Goal: Information Seeking & Learning: Find specific fact

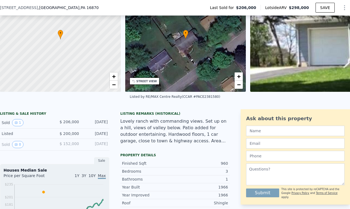
scroll to position [53, 0]
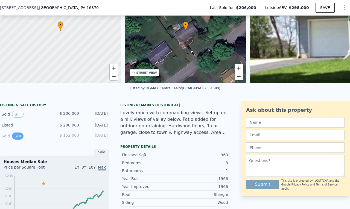
click at [16, 138] on icon "View historical data" at bounding box center [16, 136] width 3 height 3
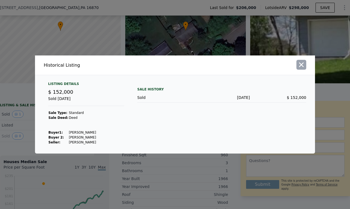
click at [304, 68] on icon "button" at bounding box center [302, 65] width 8 height 8
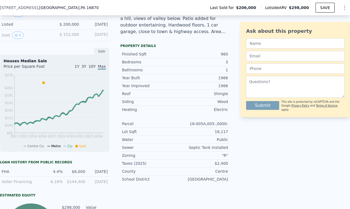
scroll to position [162, 0]
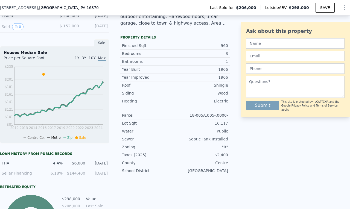
click at [214, 118] on div "18-005A,005-,0000-" at bounding box center [201, 115] width 53 height 5
drag, startPoint x: 214, startPoint y: 118, endPoint x: 227, endPoint y: 117, distance: 13.2
click at [227, 117] on div "LISTING & SALE HISTORY Sold 1 $ 206,000 Jun 30, 2016 Listed $ 200,000 May 2, 20…" at bounding box center [175, 120] width 350 height 257
copy div "18-005A,005-,0000-"
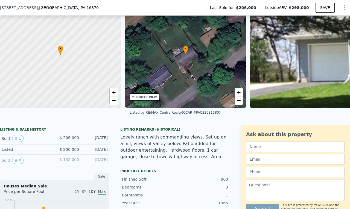
scroll to position [25, 0]
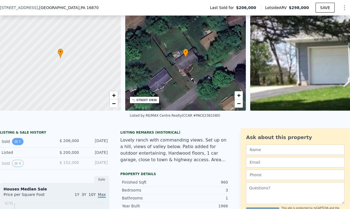
click at [19, 145] on button "1" at bounding box center [17, 141] width 11 height 7
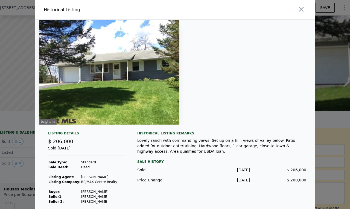
scroll to position [3, 0]
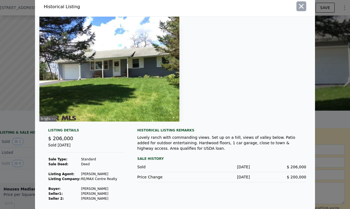
click at [299, 7] on icon "button" at bounding box center [302, 6] width 8 height 8
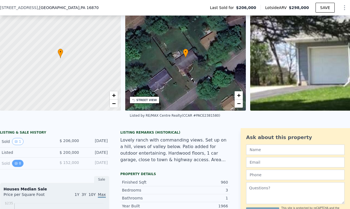
click at [16, 165] on icon "View historical data" at bounding box center [16, 163] width 3 height 3
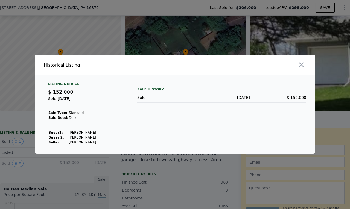
click at [191, 187] on div at bounding box center [175, 104] width 350 height 209
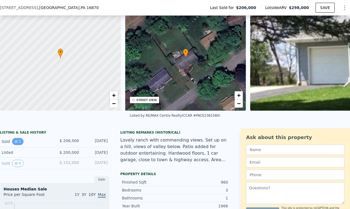
click at [18, 145] on button "1" at bounding box center [17, 141] width 11 height 7
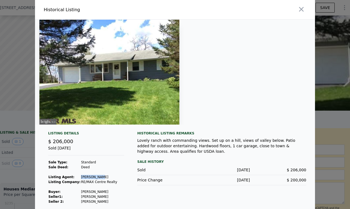
drag, startPoint x: 75, startPoint y: 175, endPoint x: 90, endPoint y: 178, distance: 15.6
click at [90, 178] on td "Ellen Kline" at bounding box center [99, 177] width 37 height 5
copy td "Ellen Kline"
click at [302, 12] on icon "button" at bounding box center [302, 9] width 8 height 8
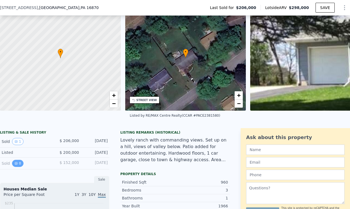
click at [14, 166] on button "0" at bounding box center [17, 163] width 11 height 7
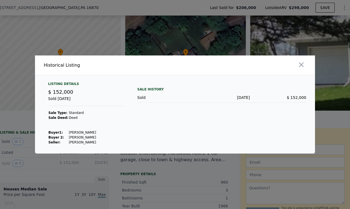
click at [300, 69] on icon "button" at bounding box center [302, 65] width 8 height 8
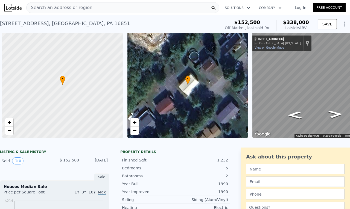
scroll to position [0, 2]
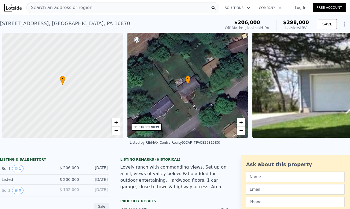
scroll to position [0, 2]
